Goal: Communication & Community: Ask a question

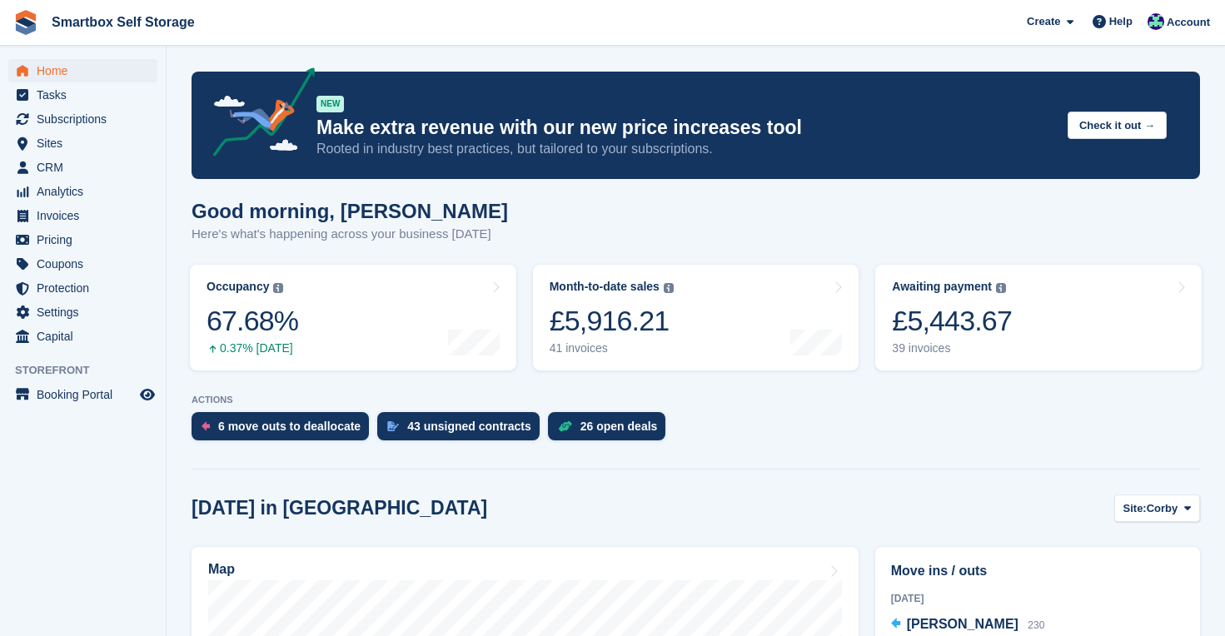
click at [56, 72] on span "Home" at bounding box center [87, 70] width 100 height 23
click at [619, 426] on div "26 open deals" at bounding box center [619, 426] width 77 height 13
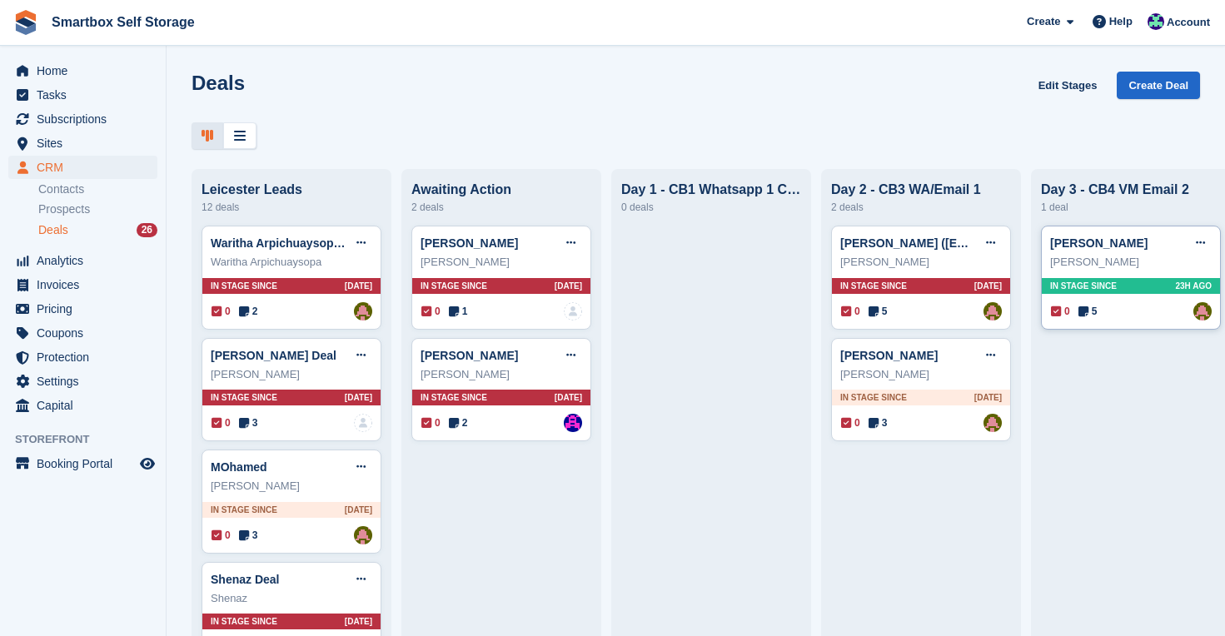
click at [1116, 290] on span "In stage since" at bounding box center [1083, 286] width 67 height 12
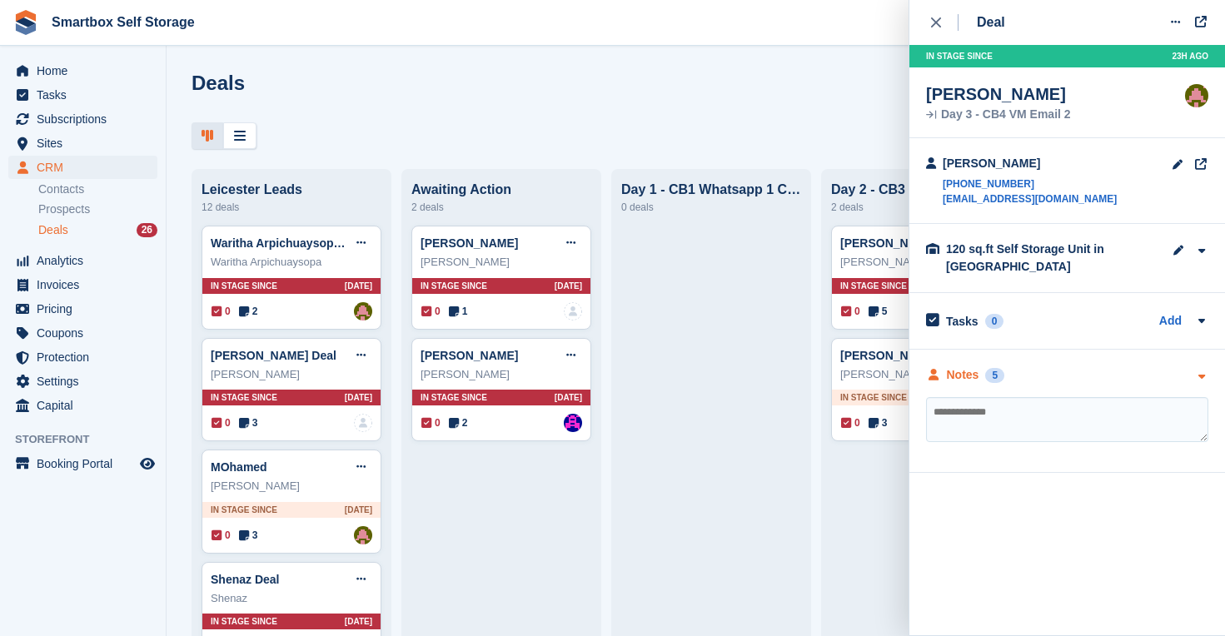
click at [962, 374] on div "Notes" at bounding box center [963, 374] width 32 height 17
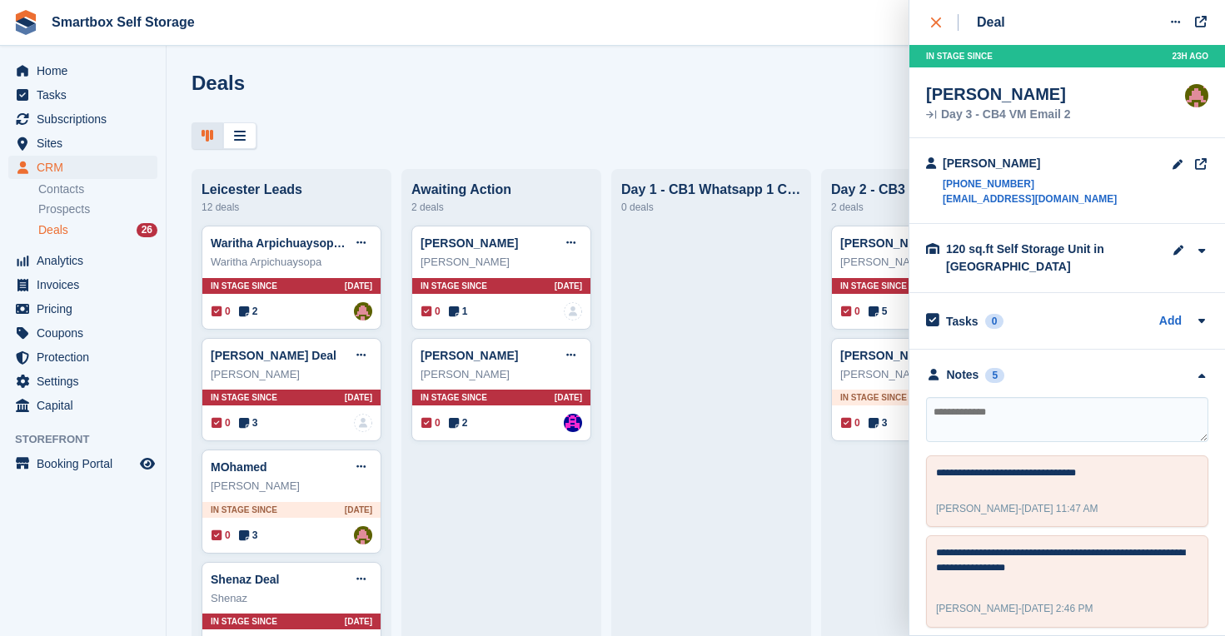
click at [935, 18] on icon "close" at bounding box center [936, 22] width 10 height 10
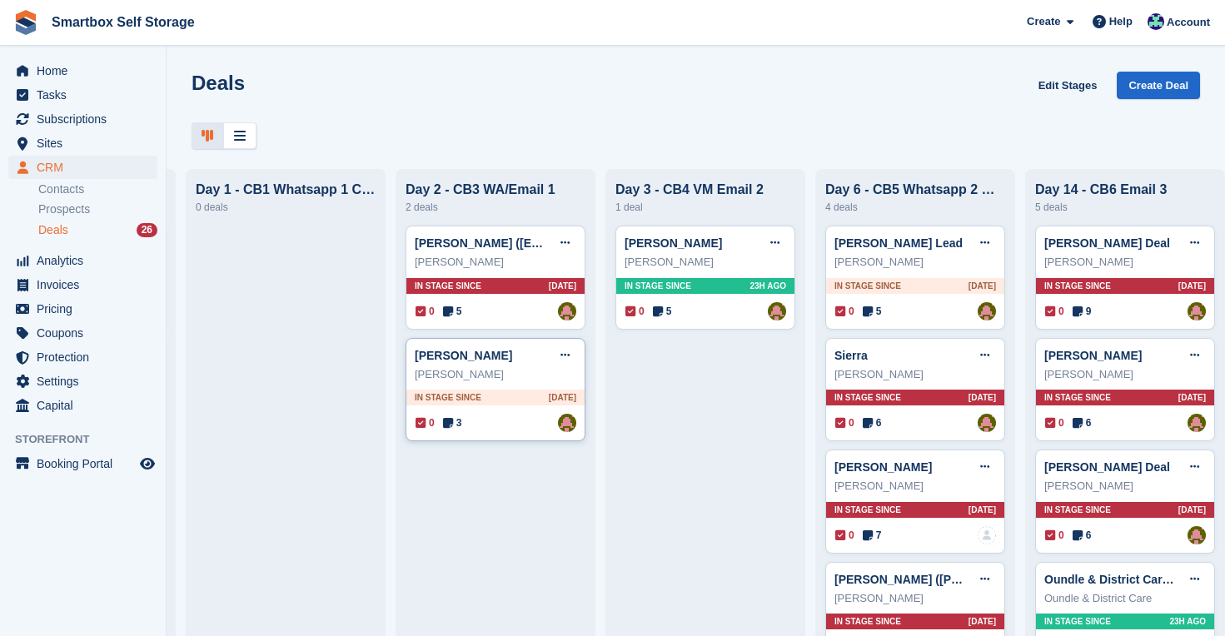
scroll to position [2, 0]
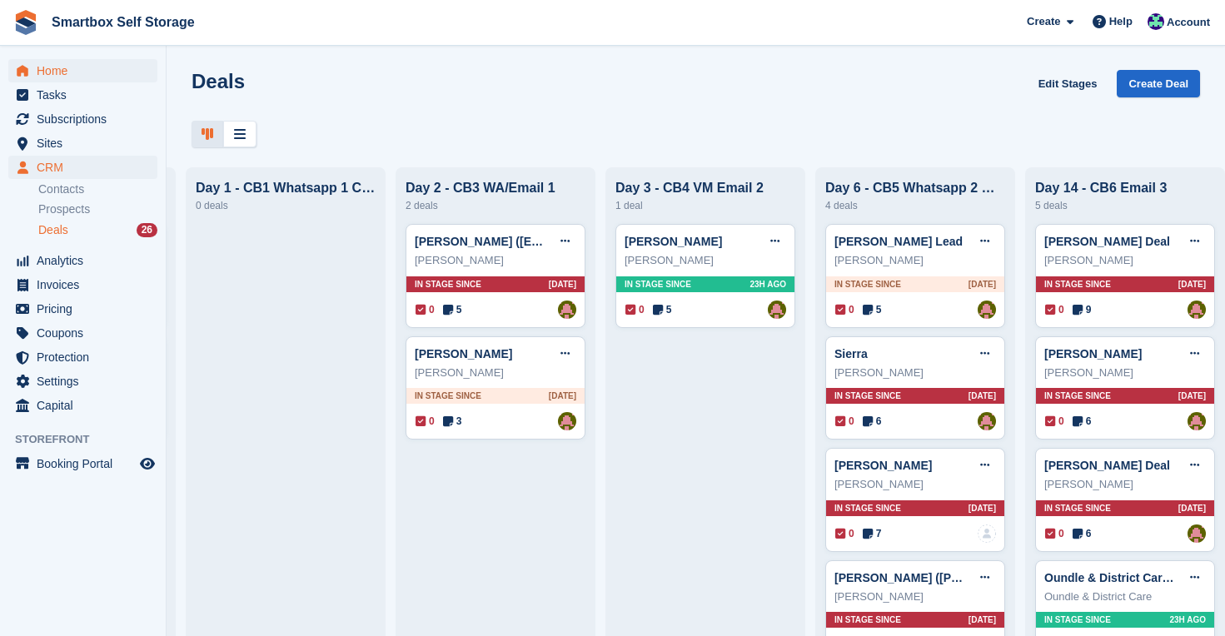
click at [67, 68] on span "Home" at bounding box center [87, 70] width 100 height 23
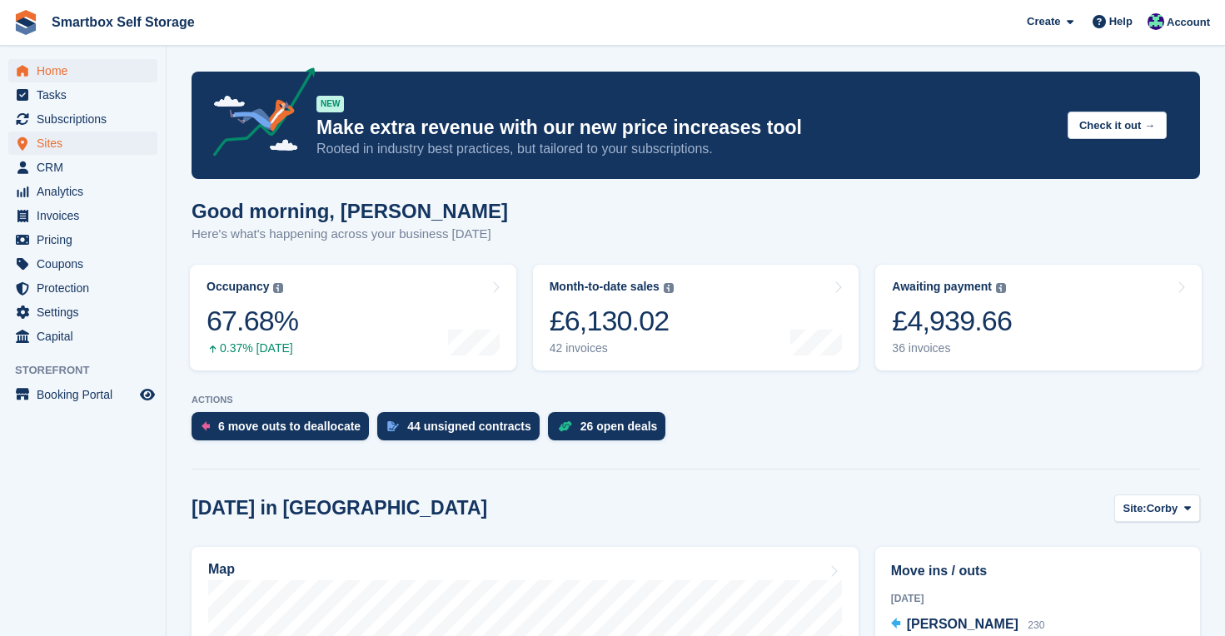
click at [71, 141] on span "Sites" at bounding box center [87, 143] width 100 height 23
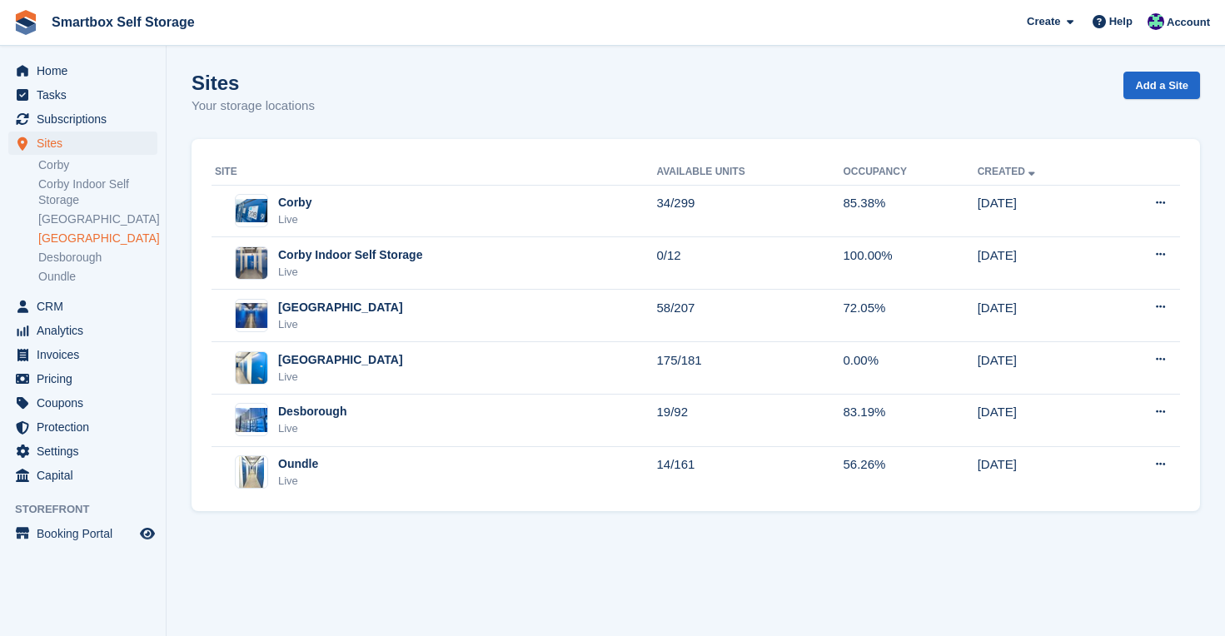
click at [70, 232] on link "[GEOGRAPHIC_DATA]" at bounding box center [97, 239] width 119 height 16
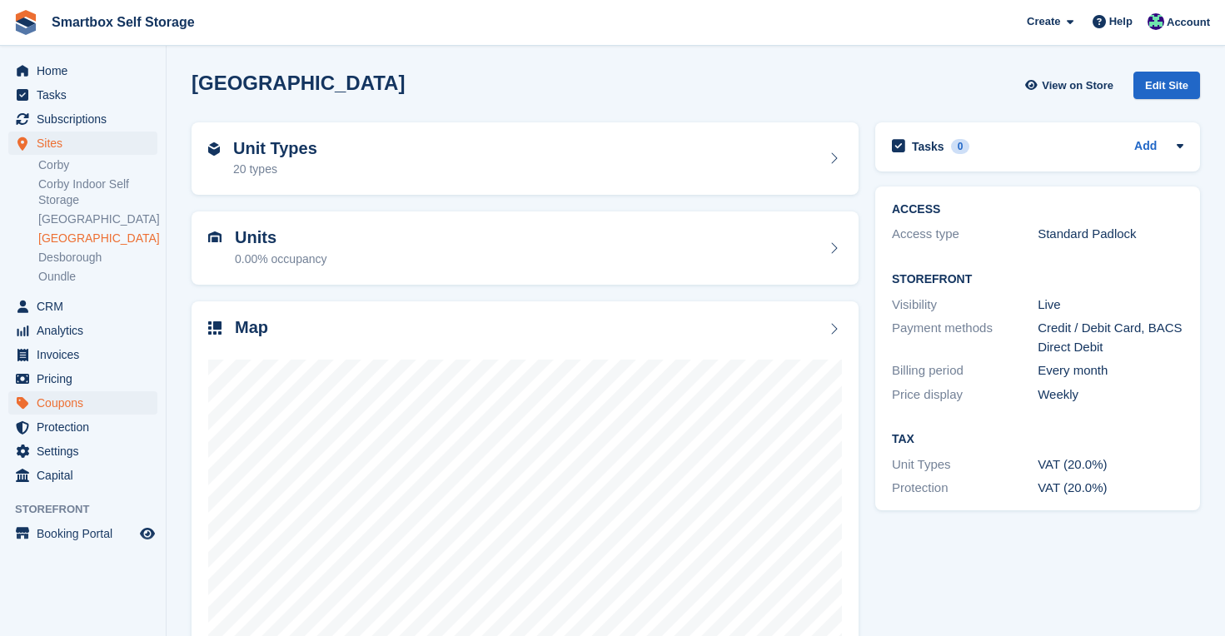
click at [71, 397] on span "Coupons" at bounding box center [87, 402] width 100 height 23
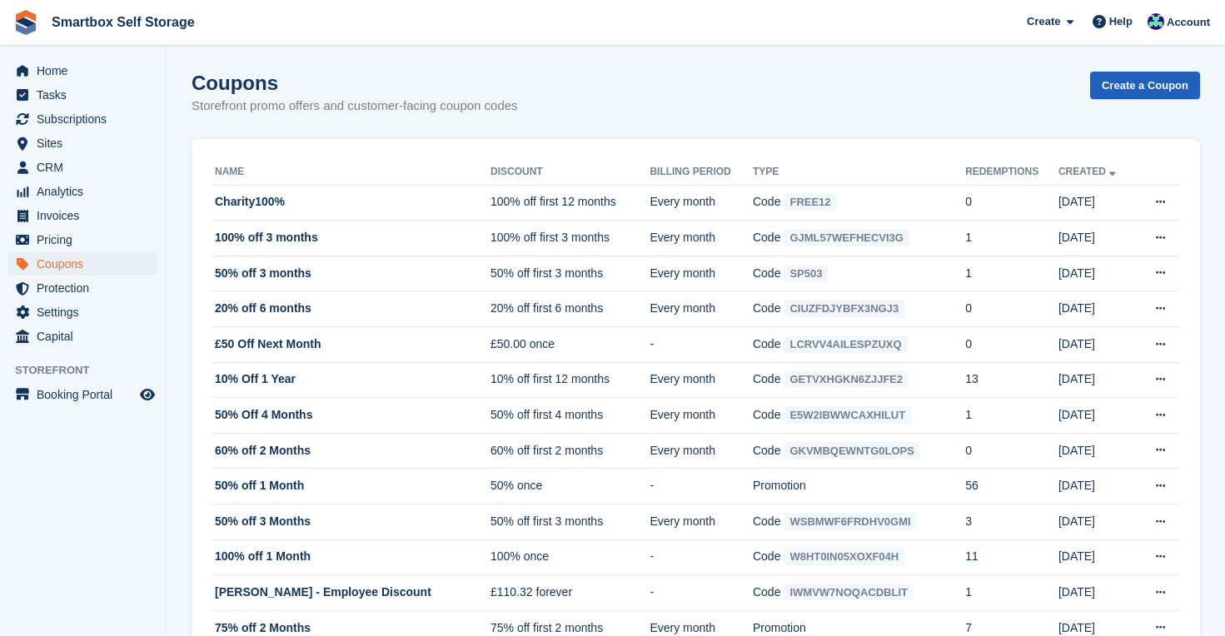
click at [1160, 87] on link "Create a Coupon" at bounding box center [1145, 85] width 110 height 27
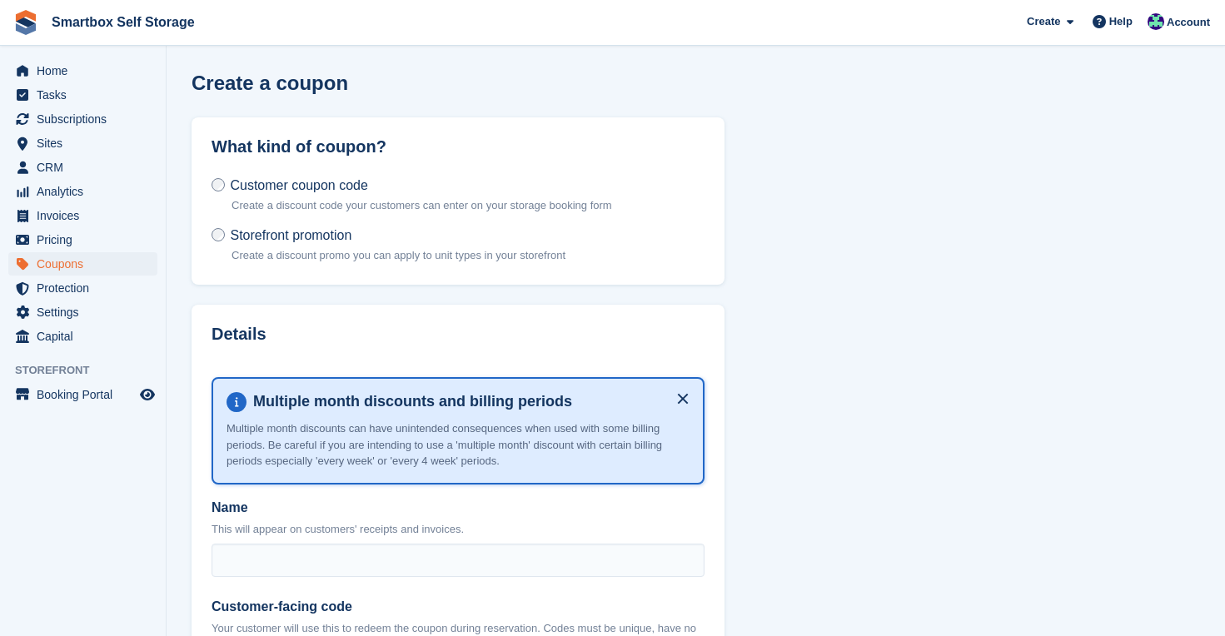
click at [488, 247] on p "Create a discount promo you can apply to unit types in your storefront" at bounding box center [399, 255] width 334 height 17
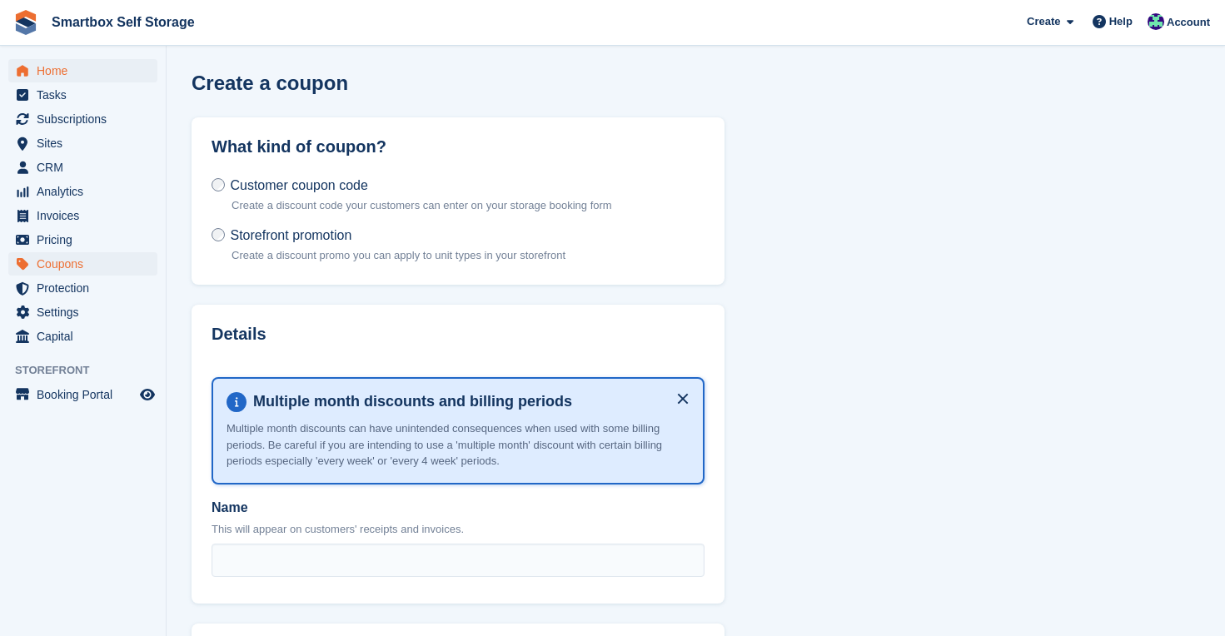
click at [48, 72] on span "Home" at bounding box center [87, 70] width 100 height 23
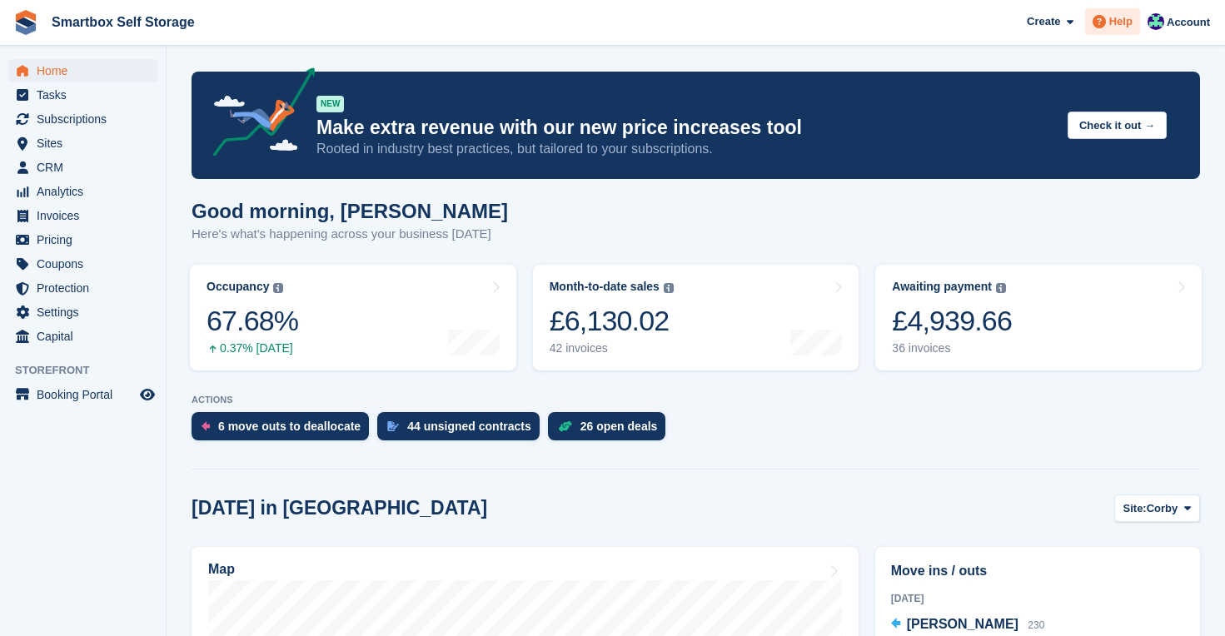
click at [1118, 23] on span "Help" at bounding box center [1120, 21] width 23 height 17
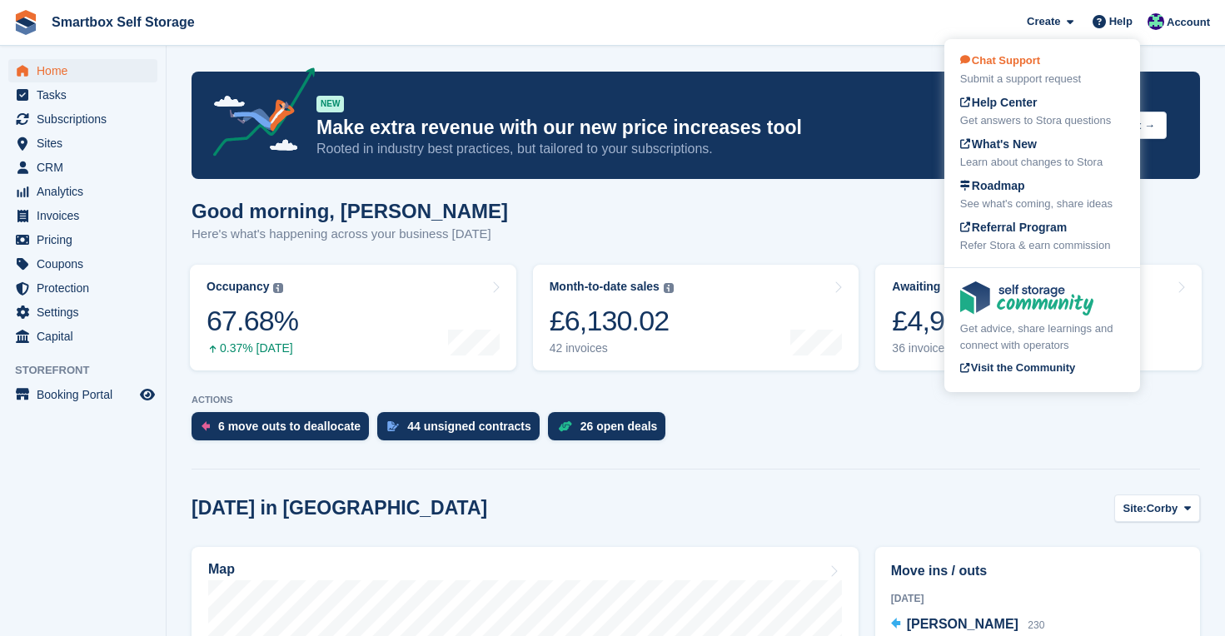
click at [1050, 73] on div "Submit a support request" at bounding box center [1042, 79] width 164 height 17
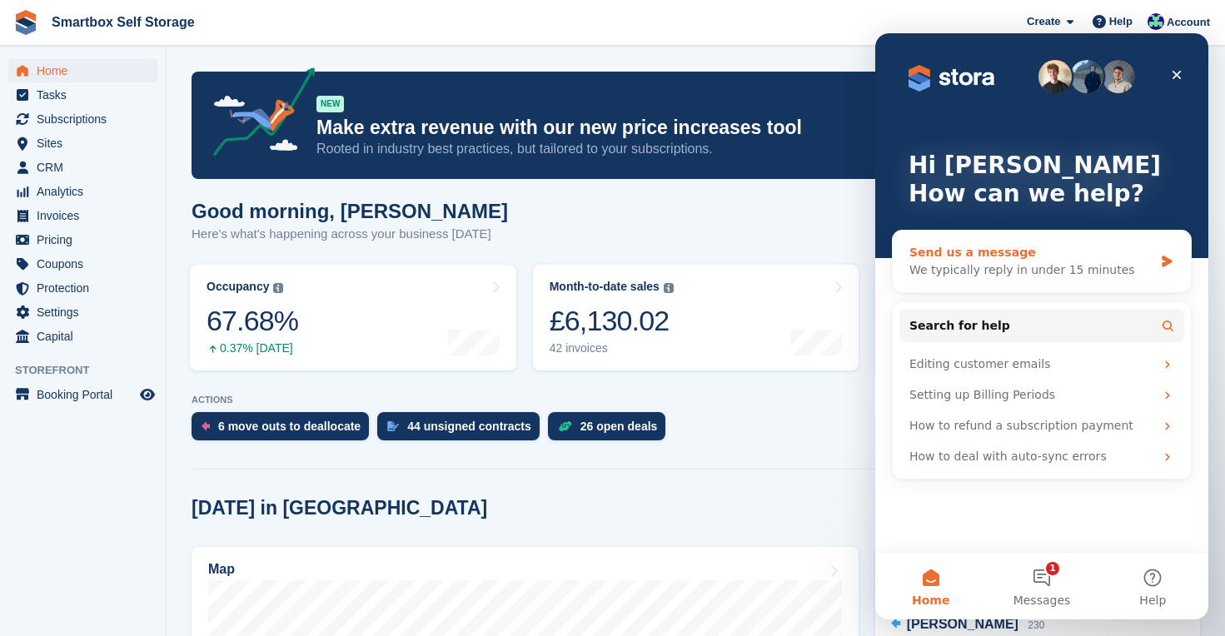
click at [1001, 260] on div "Send us a message" at bounding box center [1031, 252] width 244 height 17
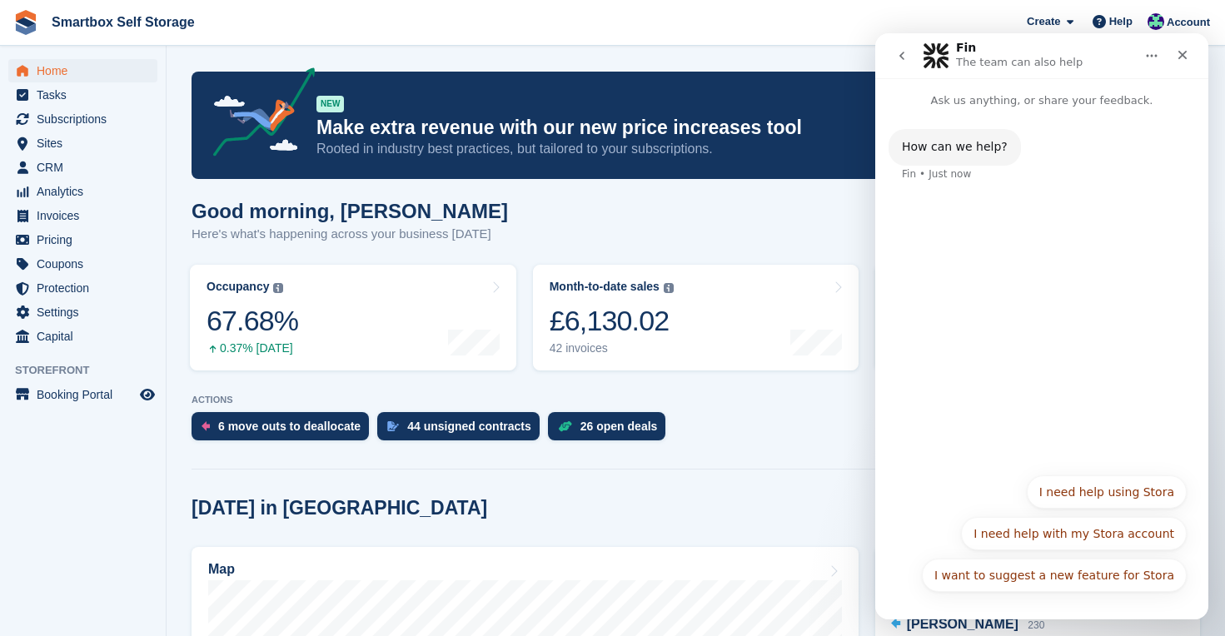
click at [945, 177] on div "Fin • Just now" at bounding box center [936, 174] width 69 height 10
click at [1089, 491] on button "I need help using Stora" at bounding box center [1107, 492] width 160 height 33
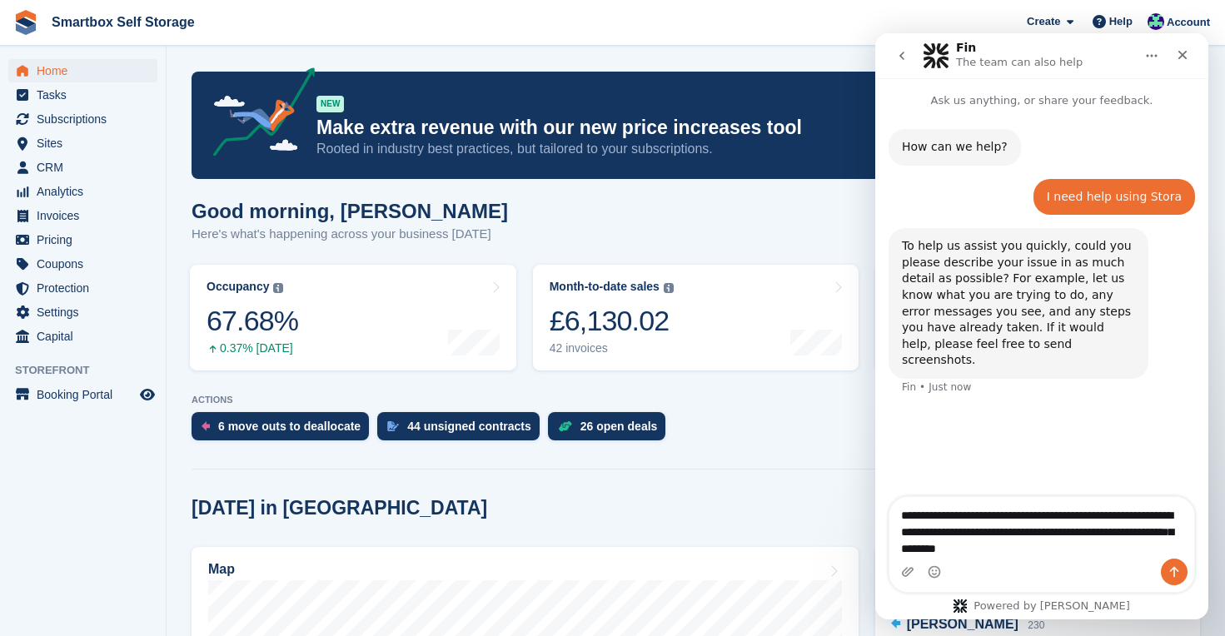
click at [1153, 519] on textarea "**********" at bounding box center [1041, 528] width 305 height 62
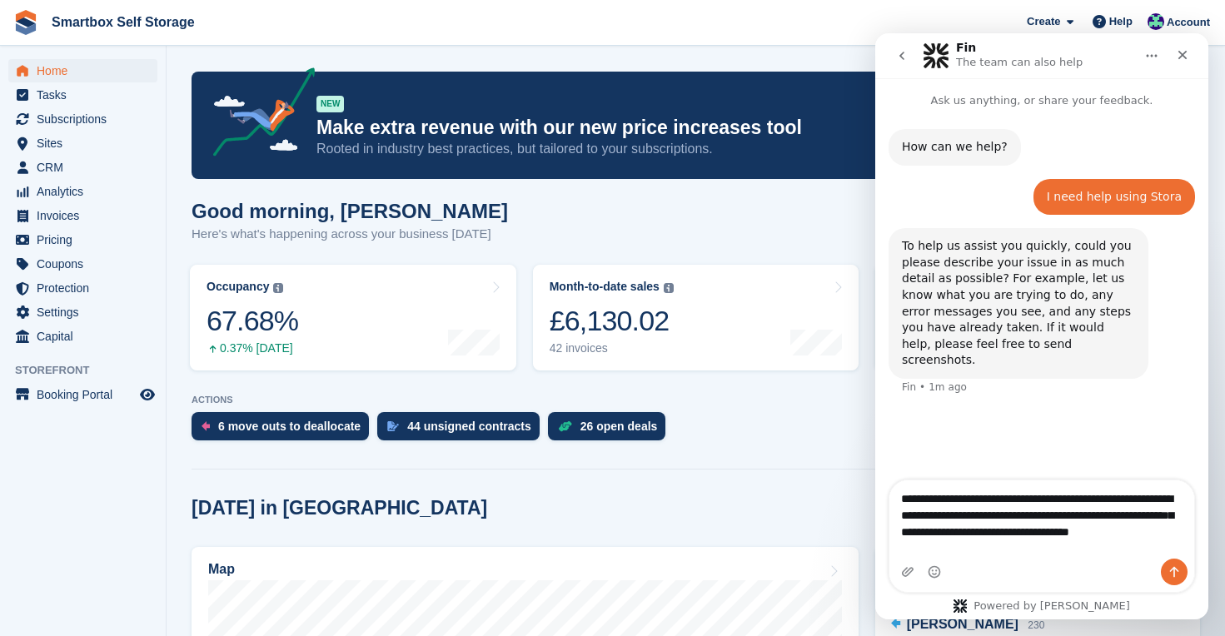
type textarea "**********"
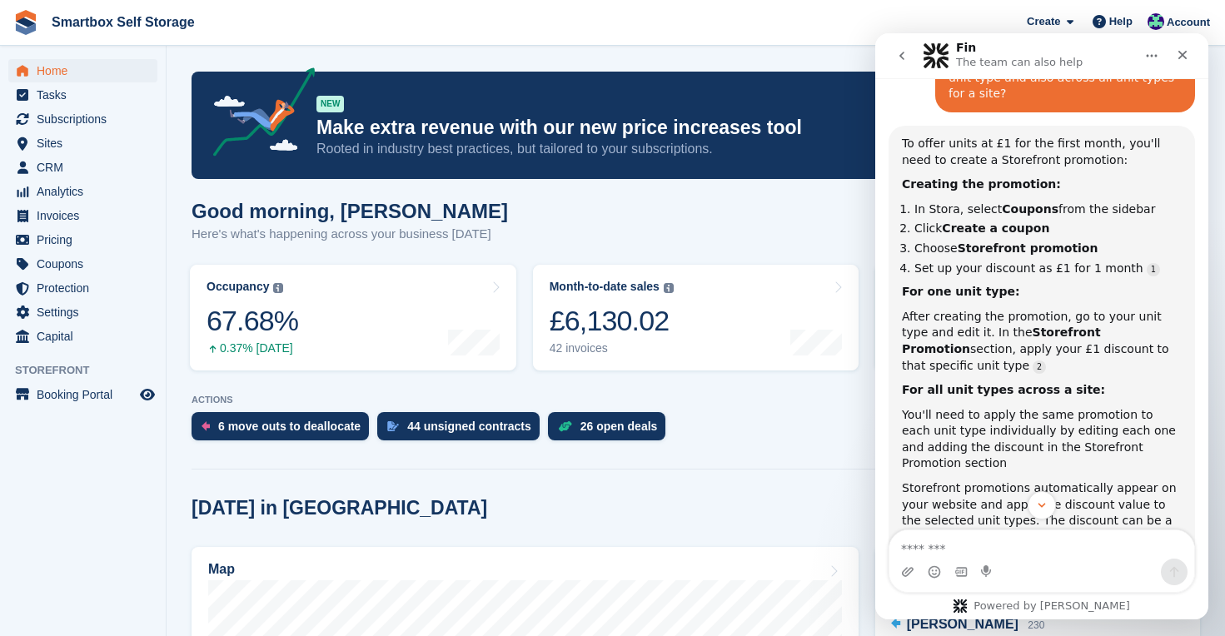
scroll to position [431, 0]
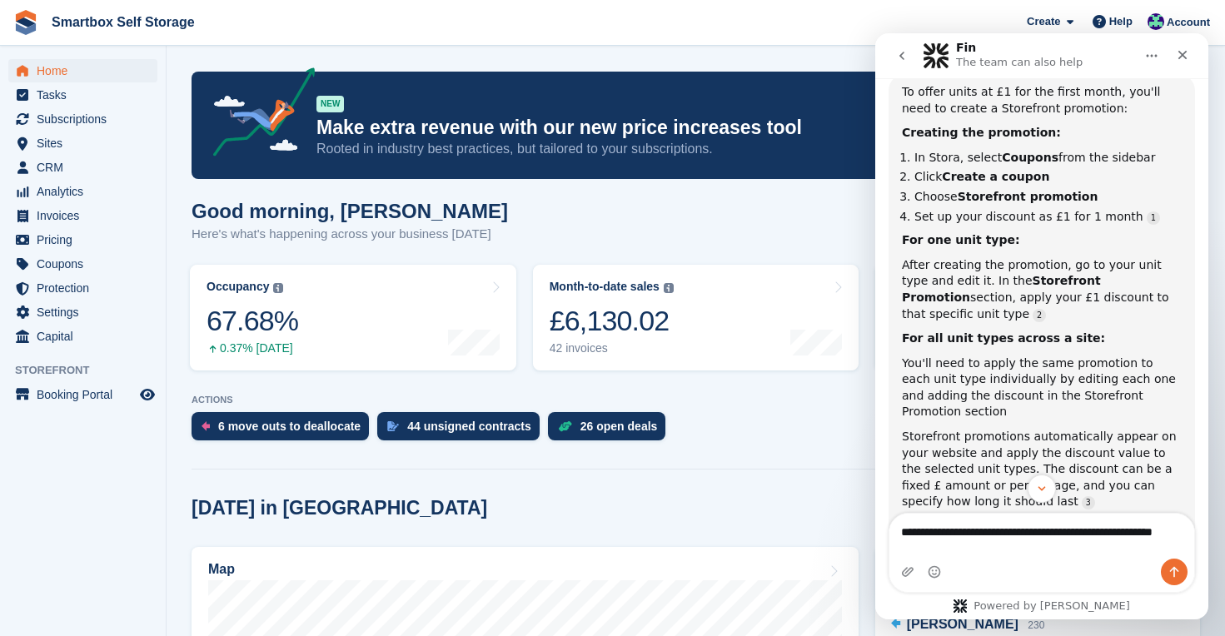
click at [1181, 534] on textarea "**********" at bounding box center [1041, 536] width 305 height 45
type textarea "**********"
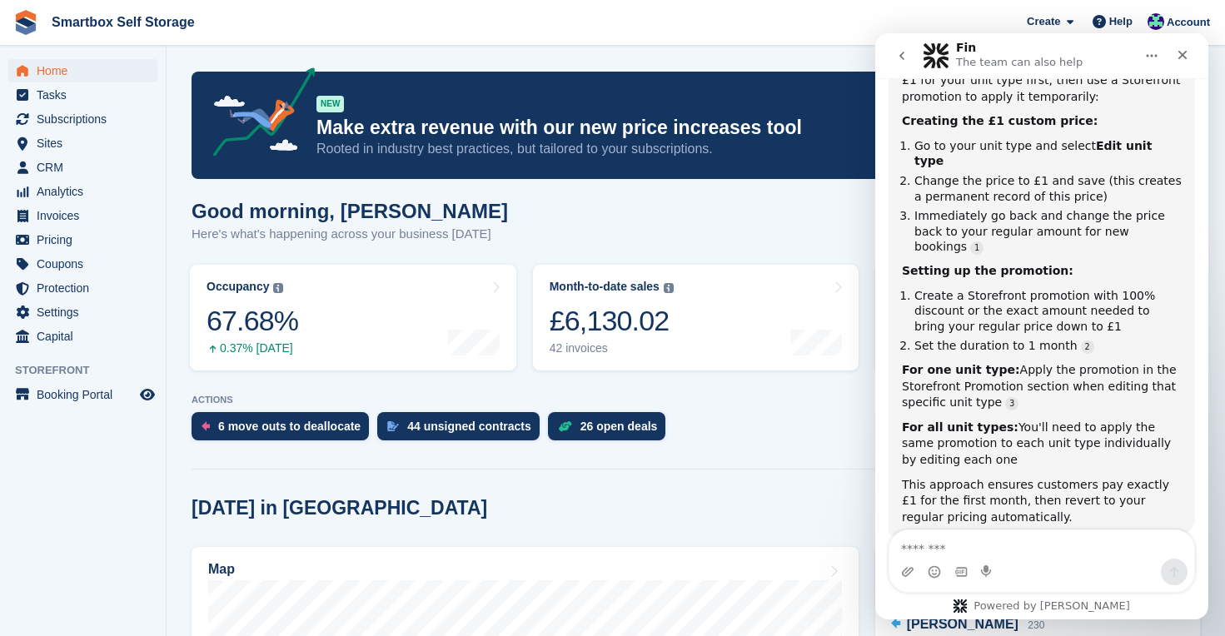
scroll to position [1136, 0]
click at [1179, 48] on icon "Close" at bounding box center [1182, 54] width 13 height 13
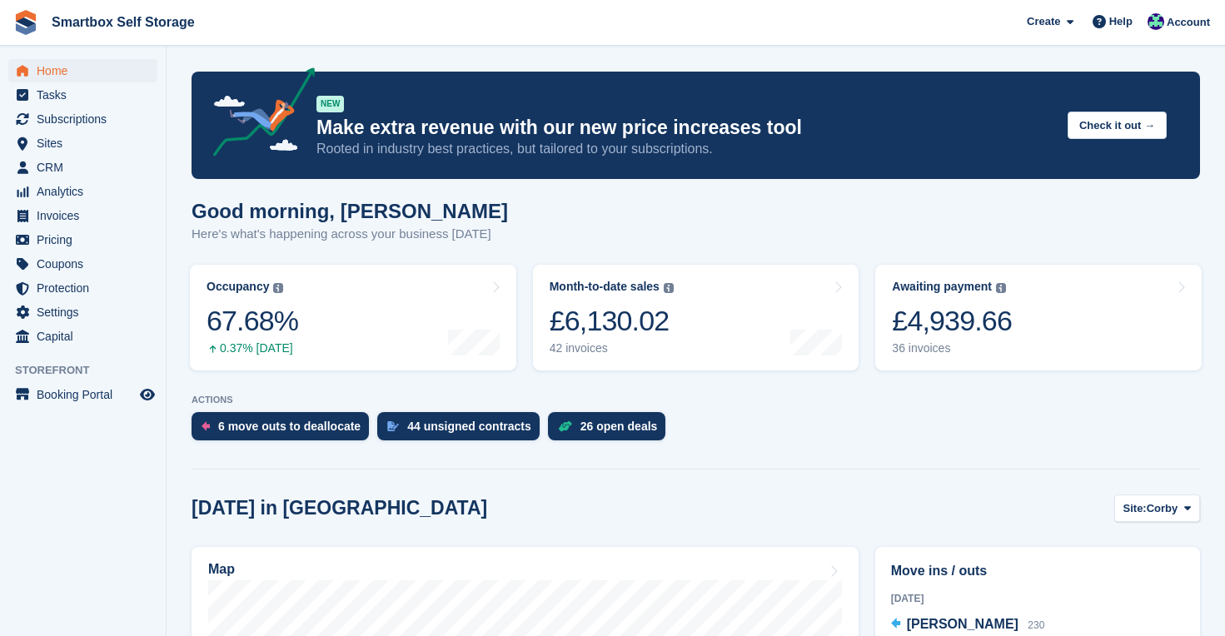
scroll to position [0, 0]
